Goal: Task Accomplishment & Management: Complete application form

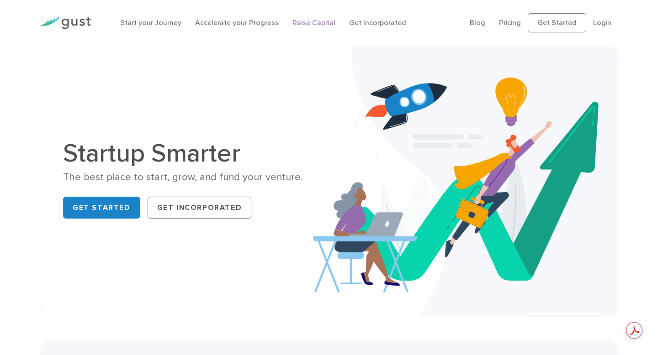
click at [310, 22] on link "Raise Capital" at bounding box center [313, 22] width 43 height 9
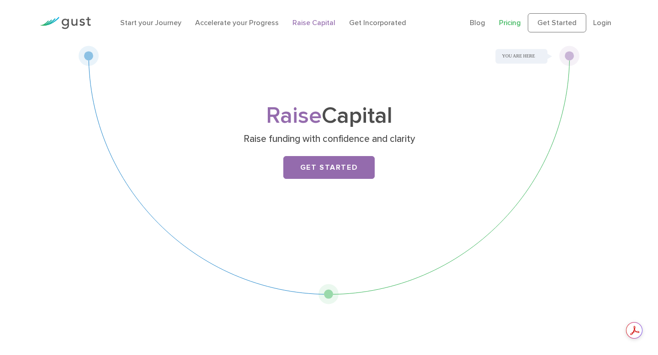
click at [512, 23] on link "Pricing" at bounding box center [510, 22] width 22 height 9
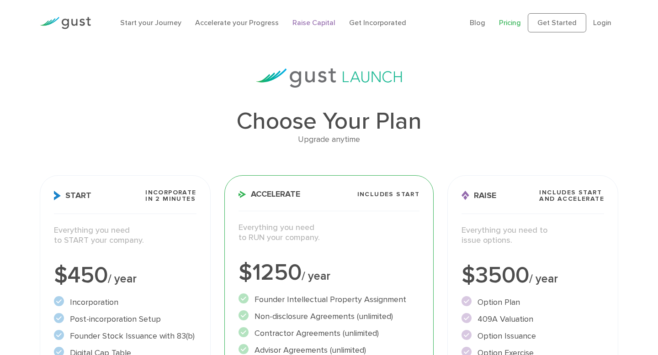
click at [313, 27] on link "Raise Capital" at bounding box center [313, 22] width 43 height 9
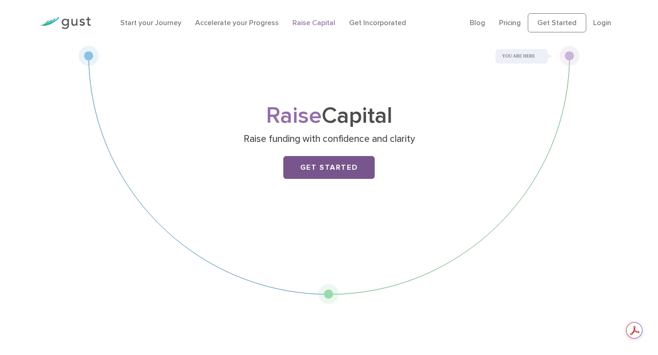
click at [325, 165] on link "Get Started" at bounding box center [328, 167] width 91 height 23
click at [212, 22] on link "Accelerate your Progress" at bounding box center [237, 22] width 84 height 9
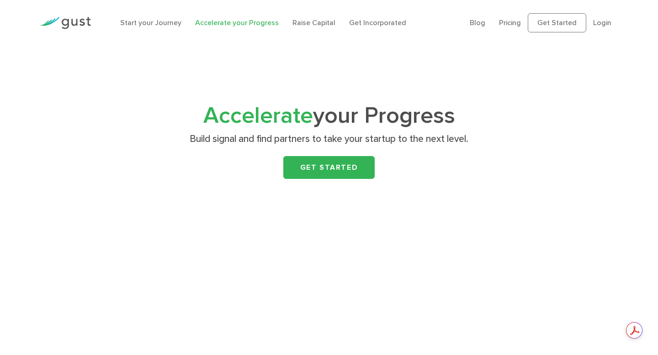
click at [76, 24] on img at bounding box center [65, 23] width 51 height 12
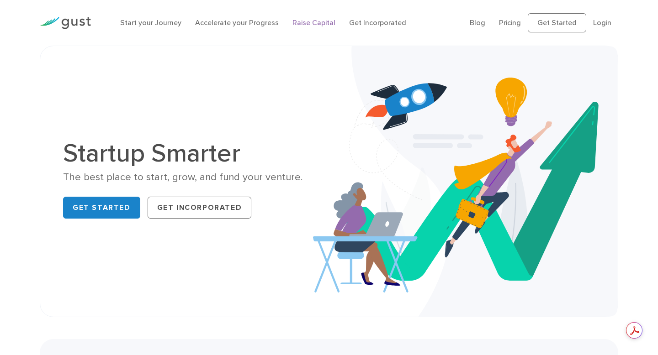
click at [315, 21] on link "Raise Capital" at bounding box center [313, 22] width 43 height 9
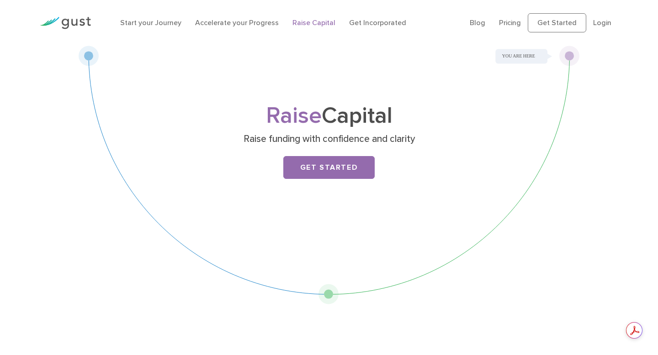
click at [73, 20] on img at bounding box center [65, 23] width 51 height 12
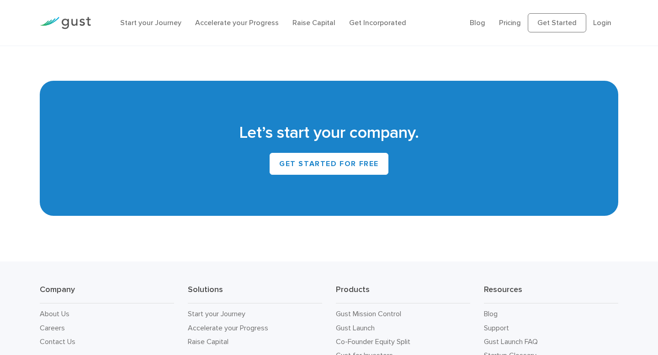
scroll to position [3979, 0]
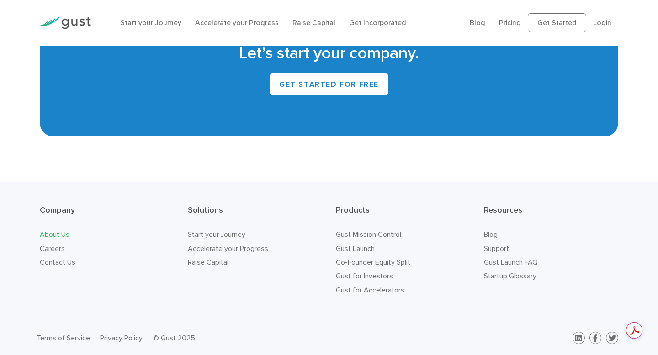
click at [63, 236] on link "About Us" at bounding box center [55, 234] width 30 height 9
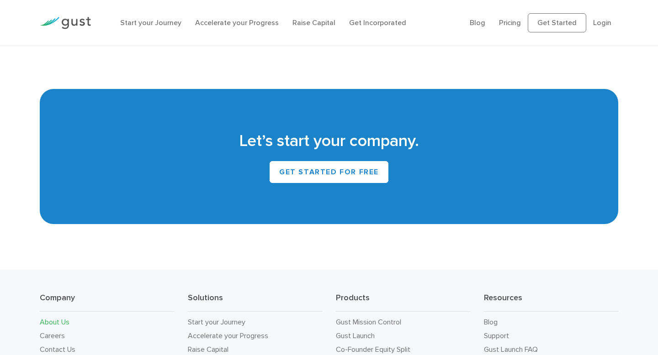
scroll to position [837, 0]
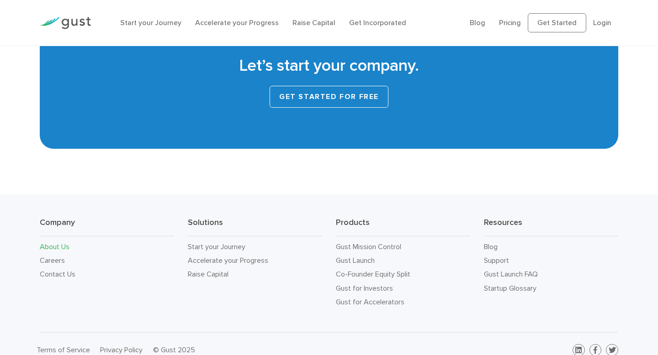
click at [315, 86] on link "Get Started for Free" at bounding box center [329, 97] width 119 height 22
